Goal: Check status

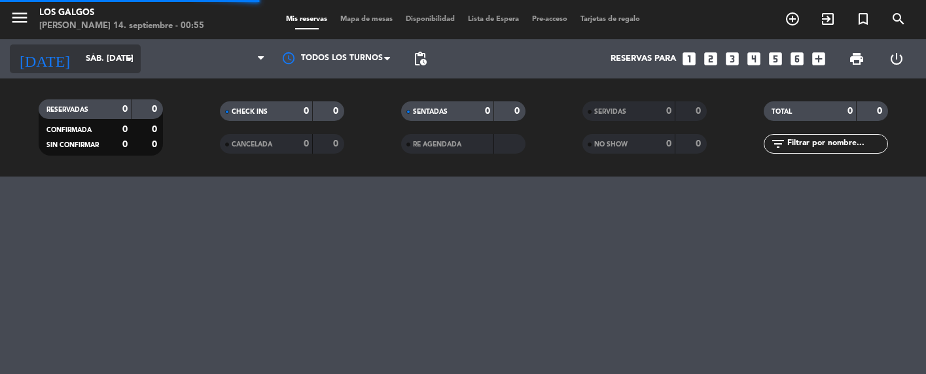
click at [81, 61] on input "sáb. [DATE]" at bounding box center [135, 59] width 113 height 24
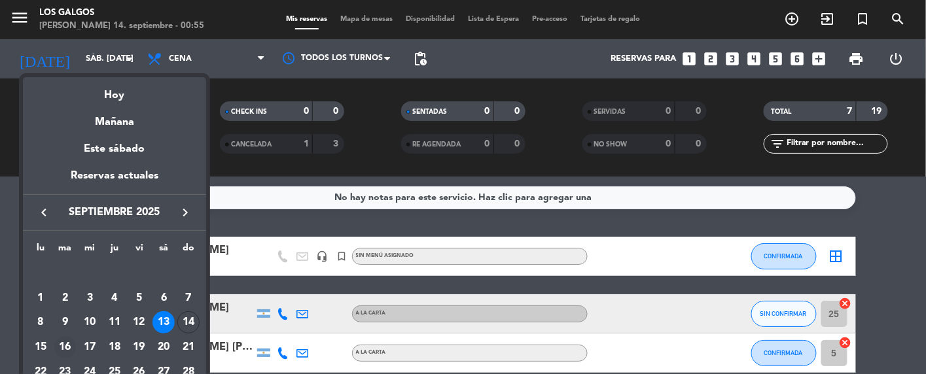
click at [67, 345] on div "16" at bounding box center [65, 347] width 22 height 22
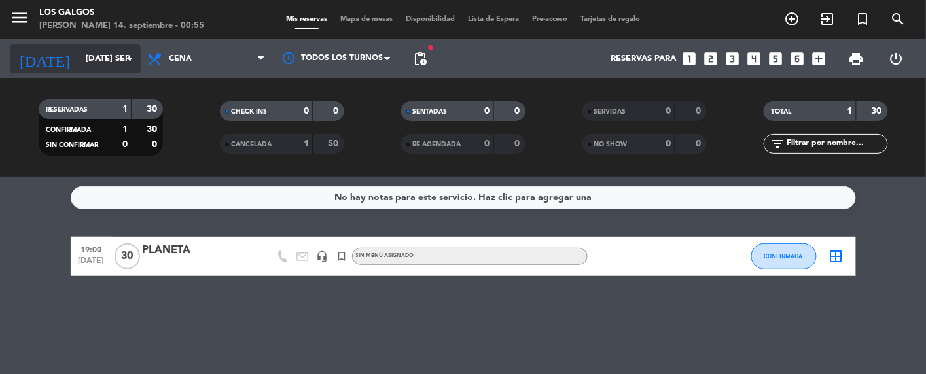
click at [86, 59] on input "[DATE] sep." at bounding box center [135, 59] width 113 height 24
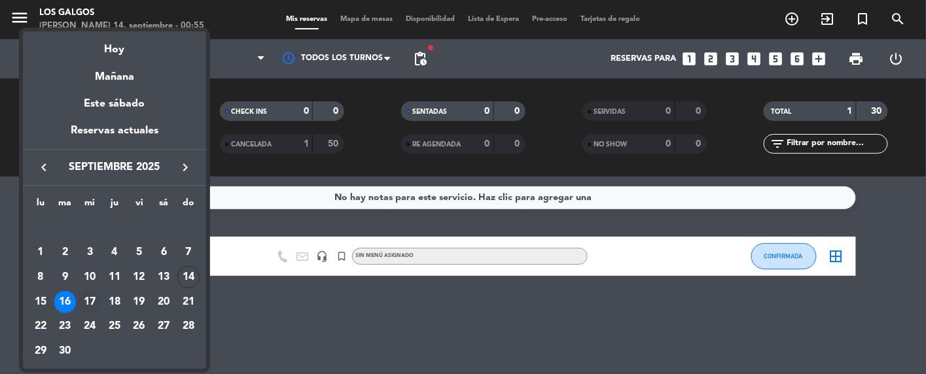
click at [93, 296] on div "17" at bounding box center [90, 302] width 22 height 22
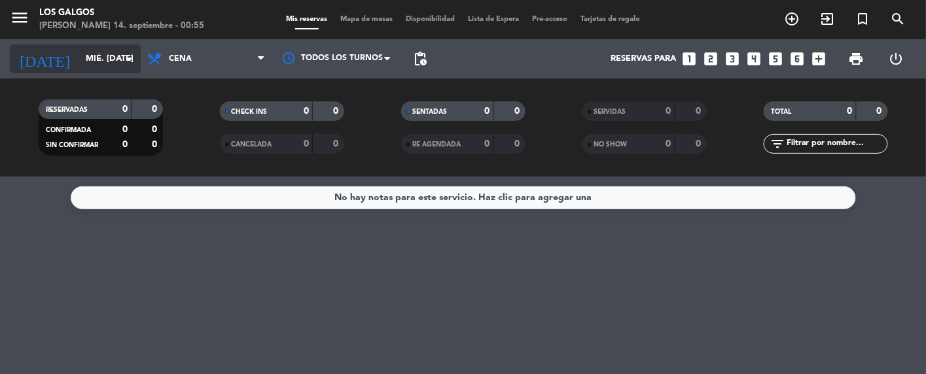
click at [85, 61] on input "mié. [DATE]" at bounding box center [135, 59] width 113 height 24
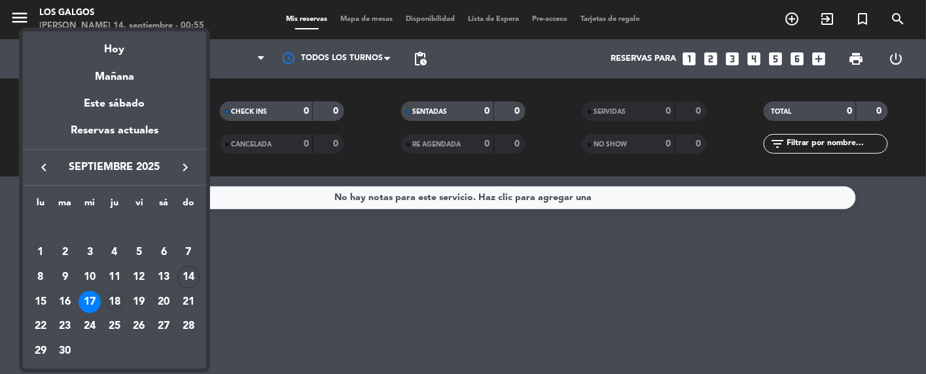
click at [117, 308] on div "18" at bounding box center [114, 302] width 22 height 22
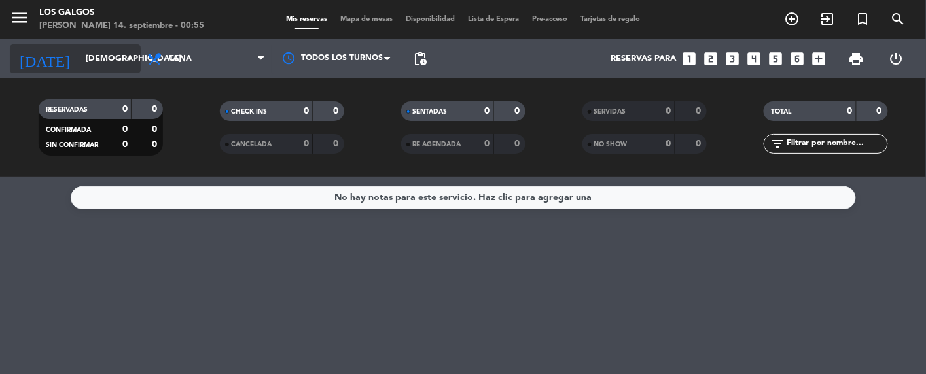
click at [79, 63] on input "[DEMOGRAPHIC_DATA] [DATE]" at bounding box center [135, 59] width 113 height 24
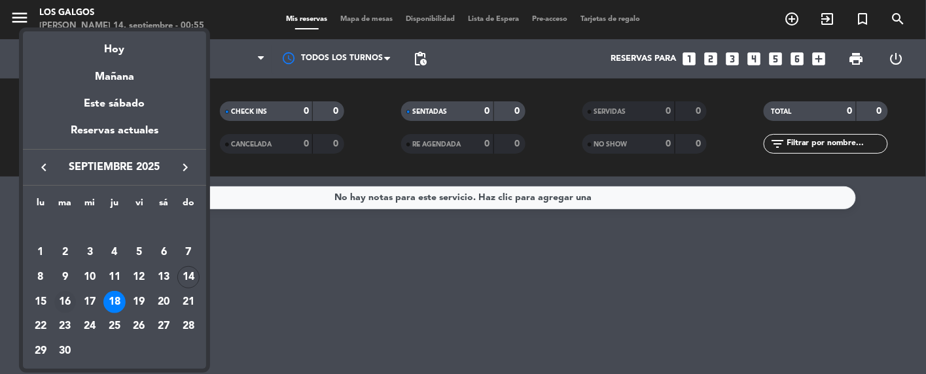
click at [69, 306] on div "16" at bounding box center [65, 302] width 22 height 22
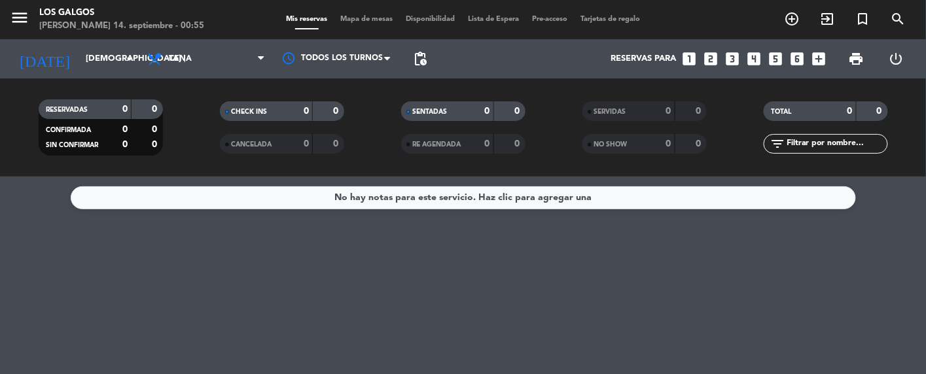
type input "[DATE] sep."
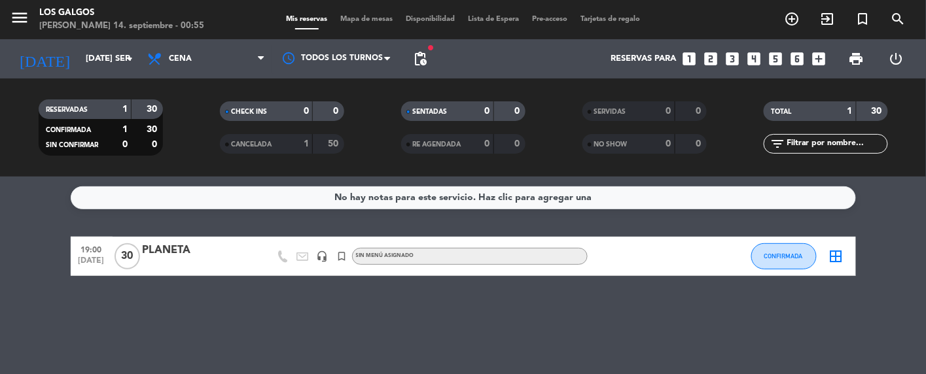
click at [834, 257] on icon "border_all" at bounding box center [837, 257] width 16 height 16
